Goal: Information Seeking & Learning: Find specific fact

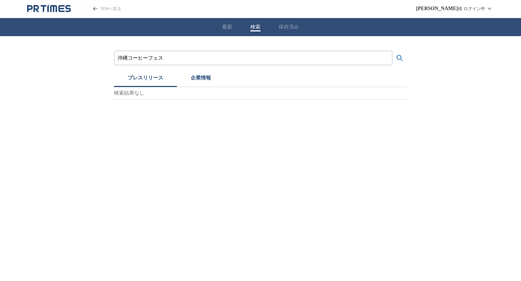
click at [237, 56] on input "沖縄コーヒーフェス" at bounding box center [252, 58] width 271 height 8
click at [392, 51] on button "検索する" at bounding box center [399, 58] width 14 height 14
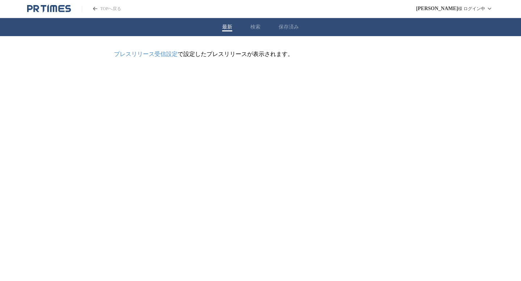
click at [225, 27] on button "最新" at bounding box center [227, 27] width 10 height 7
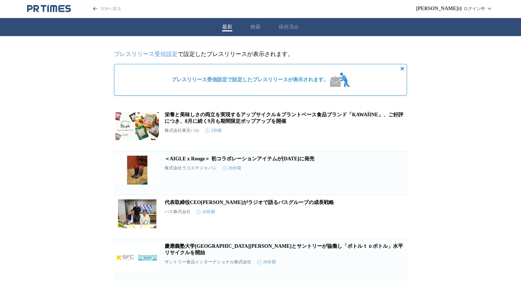
click at [257, 27] on button "検索" at bounding box center [255, 27] width 10 height 7
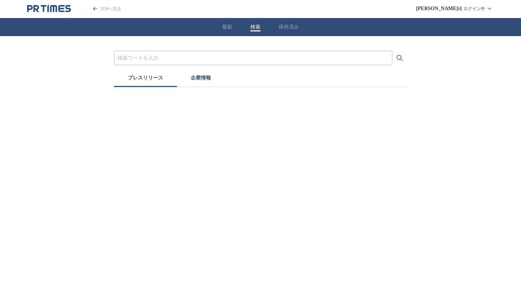
click at [178, 63] on div at bounding box center [253, 58] width 278 height 15
click at [162, 57] on input "プレスリリースおよび企業を検索する" at bounding box center [252, 58] width 271 height 8
click at [392, 51] on button "検索する" at bounding box center [399, 58] width 14 height 14
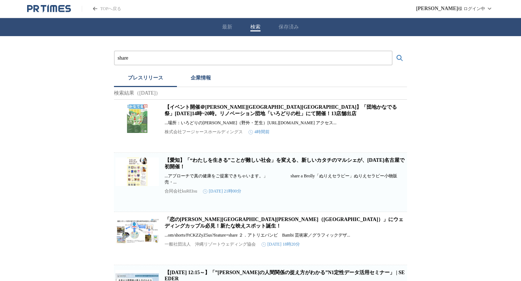
click at [209, 58] on input "share" at bounding box center [252, 58] width 271 height 8
click at [392, 51] on button "検索する" at bounding box center [399, 58] width 14 height 14
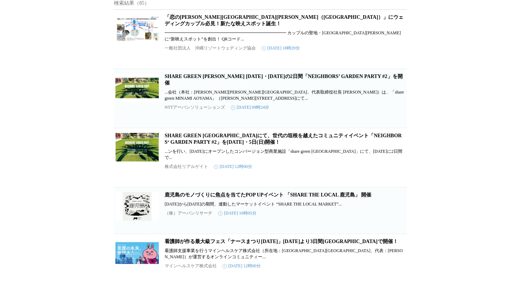
scroll to position [92, 0]
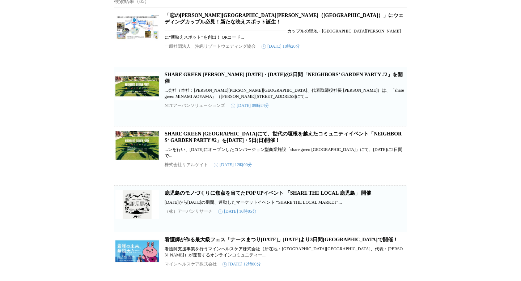
click at [207, 75] on link "SHARE GREEN [PERSON_NAME] [DATE]・[DATE]の2日間「NEIGHBORS’ GARDEN PARTY #2」を開催" at bounding box center [283, 78] width 238 height 12
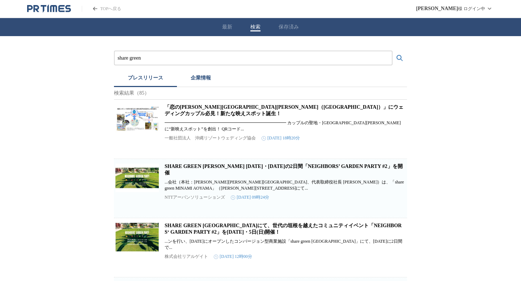
drag, startPoint x: 170, startPoint y: 61, endPoint x: 66, endPoint y: 55, distance: 104.3
paste input "SHARE GREEN [PERSON_NAME]"
type input "SHARE GREEN [PERSON_NAME]"
click at [392, 51] on button "検索する" at bounding box center [399, 58] width 14 height 14
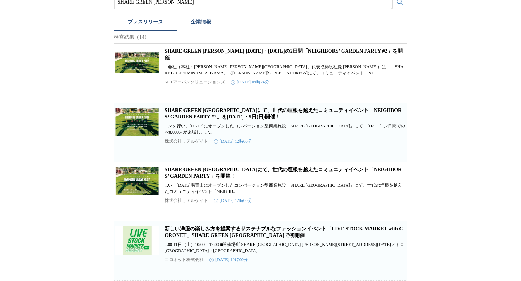
scroll to position [56, 0]
click at [231, 117] on link "SHARE GREEN [GEOGRAPHIC_DATA]にて、世代の垣根を越えたコミュニティイベント「NEIGHBORS‘ GARDEN PARTY #2」…" at bounding box center [282, 113] width 237 height 12
